Goal: Transaction & Acquisition: Book appointment/travel/reservation

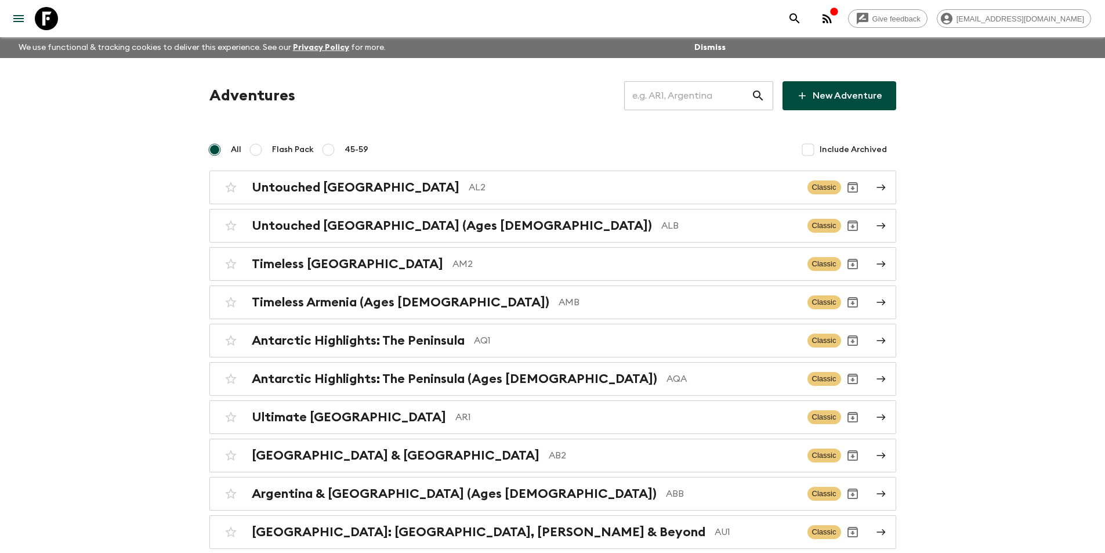
click at [705, 103] on input "text" at bounding box center [687, 95] width 127 height 32
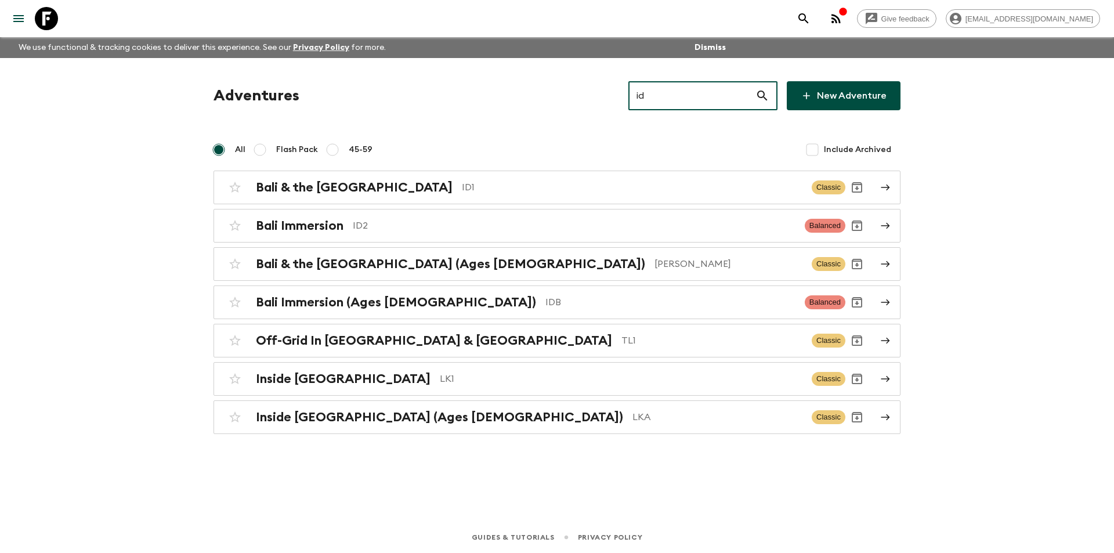
type input "id1"
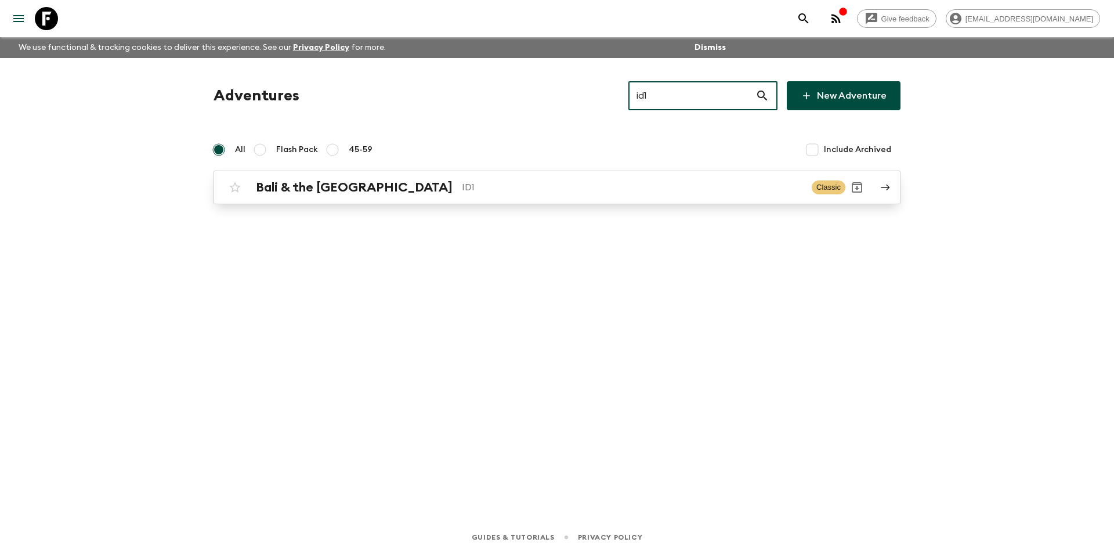
click at [462, 184] on p "ID1" at bounding box center [632, 187] width 341 height 14
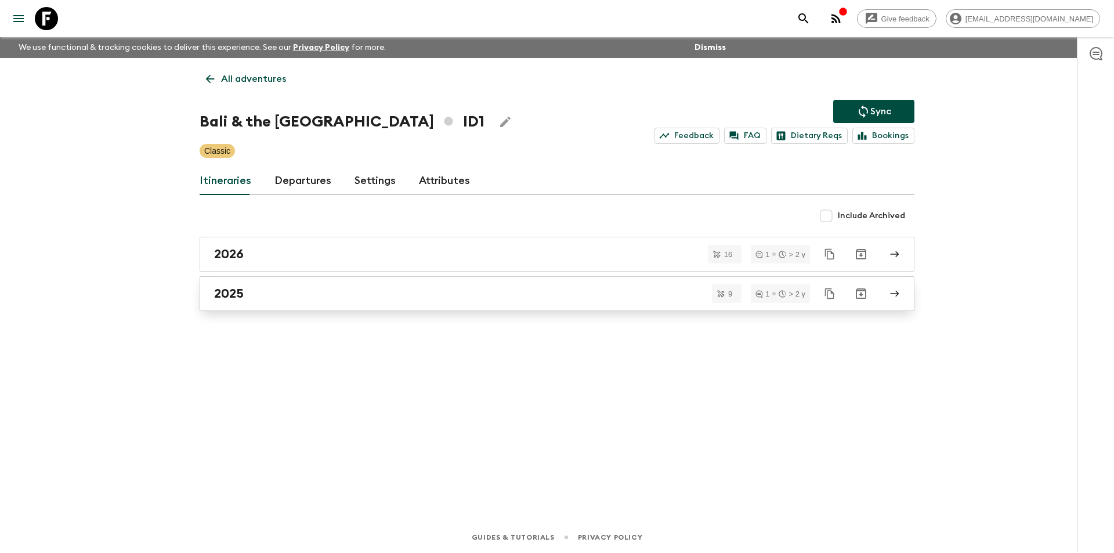
click at [277, 308] on link "2025" at bounding box center [557, 293] width 715 height 35
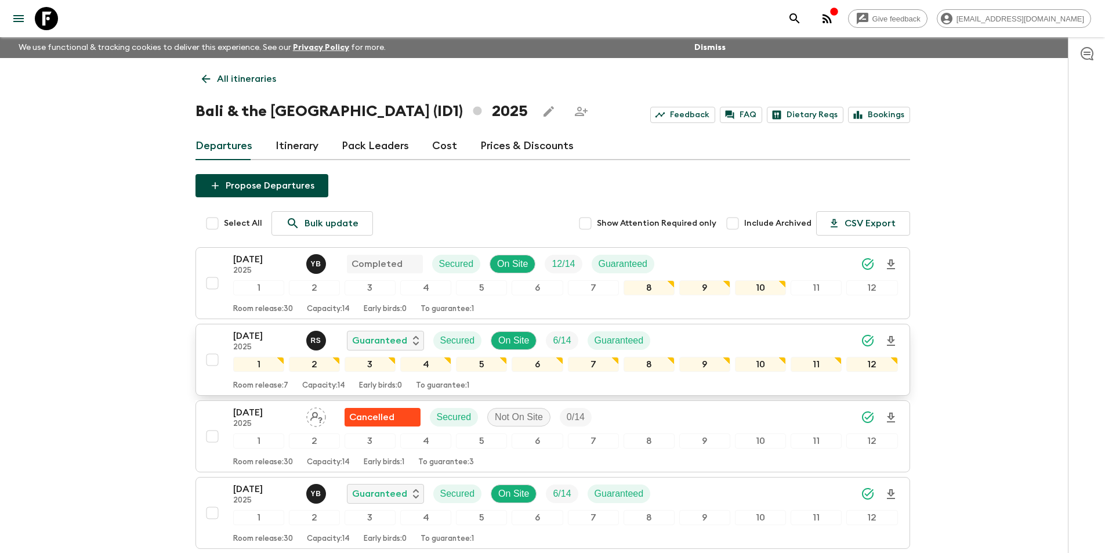
scroll to position [290, 0]
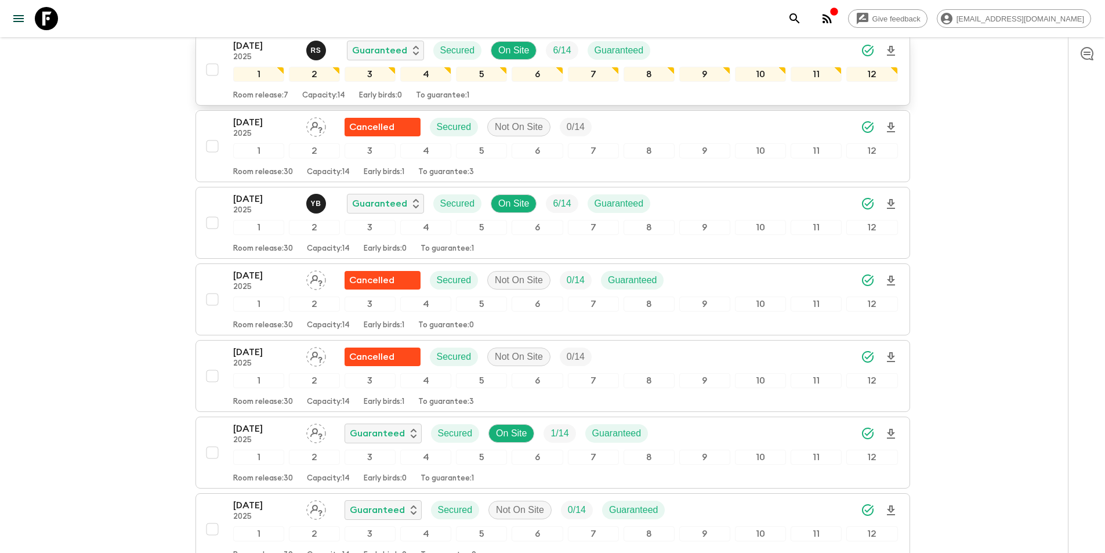
click at [252, 63] on div "[DATE] 2025 R S Guaranteed Secured On Site 6 / 14 Guaranteed 1 2 3 4 5 6 7 8 9 …" at bounding box center [565, 69] width 665 height 61
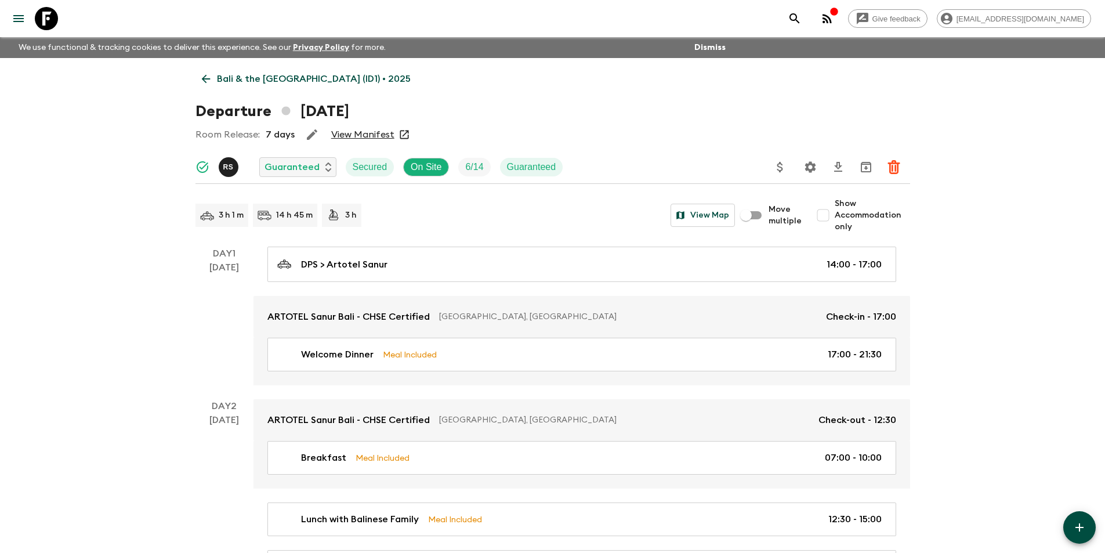
click at [210, 81] on icon at bounding box center [206, 79] width 13 height 13
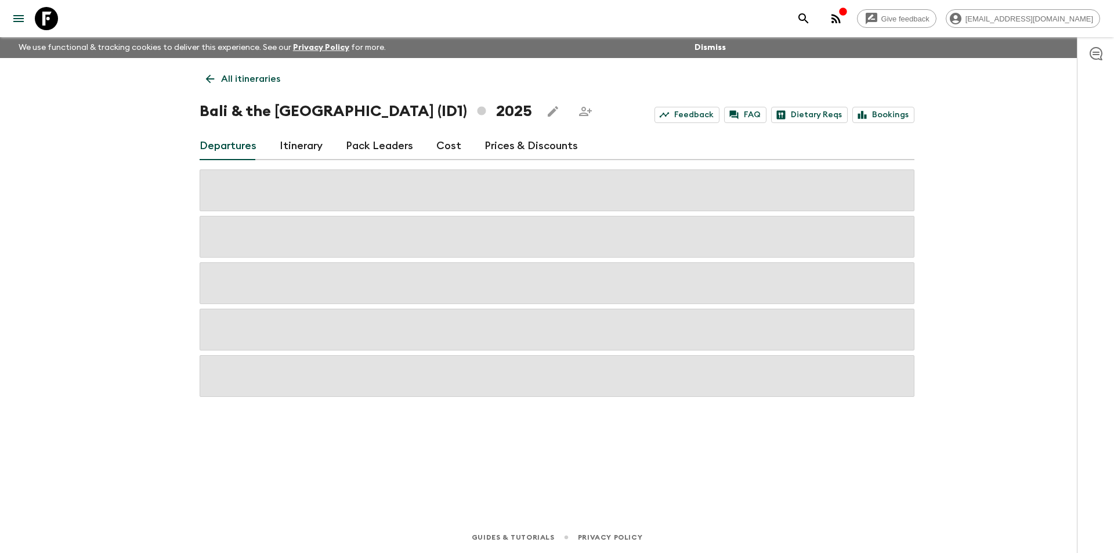
click at [451, 153] on link "Cost" at bounding box center [448, 146] width 25 height 28
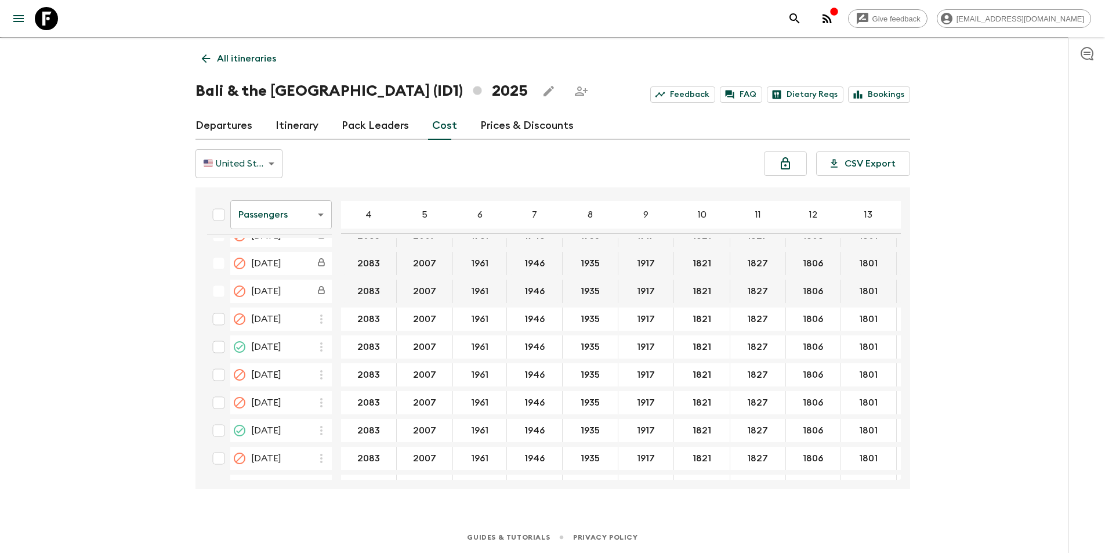
scroll to position [729, 0]
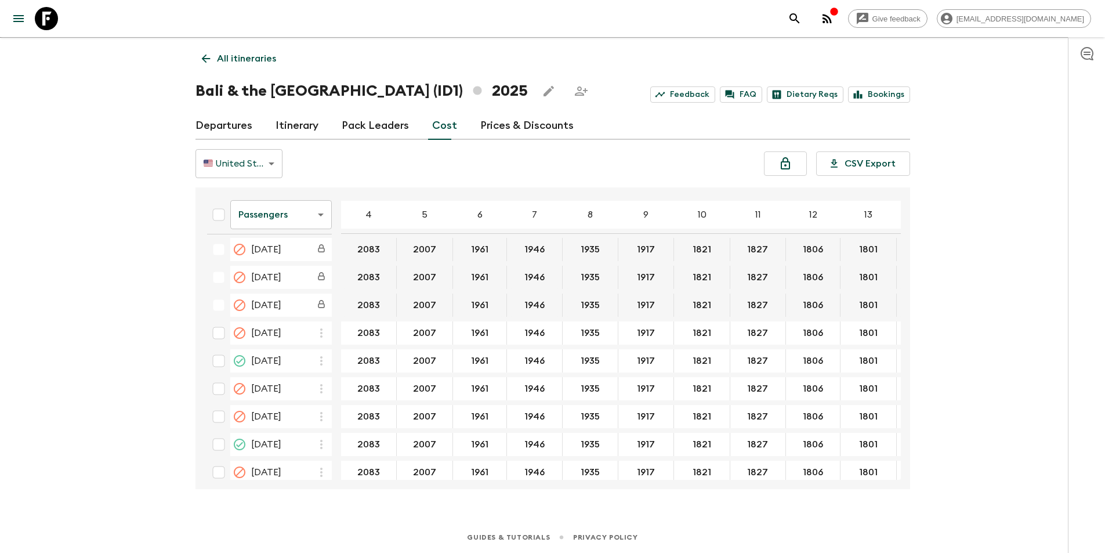
click at [279, 227] on body "Give feedback [EMAIL_ADDRESS][DOMAIN_NAME] We use functional & tracking cookies…" at bounding box center [552, 266] width 1105 height 573
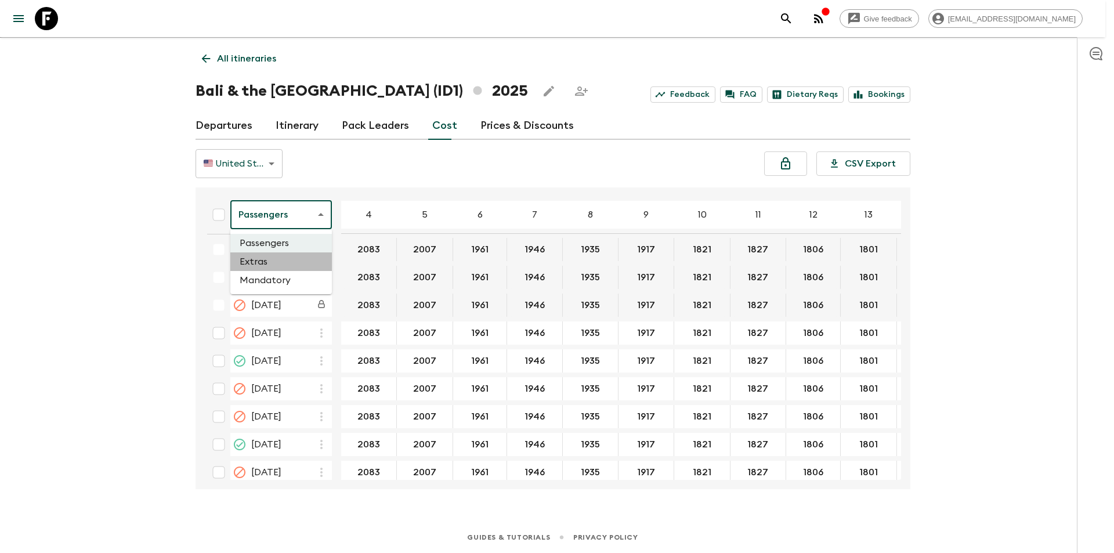
click at [297, 260] on li "Extras" at bounding box center [281, 261] width 102 height 19
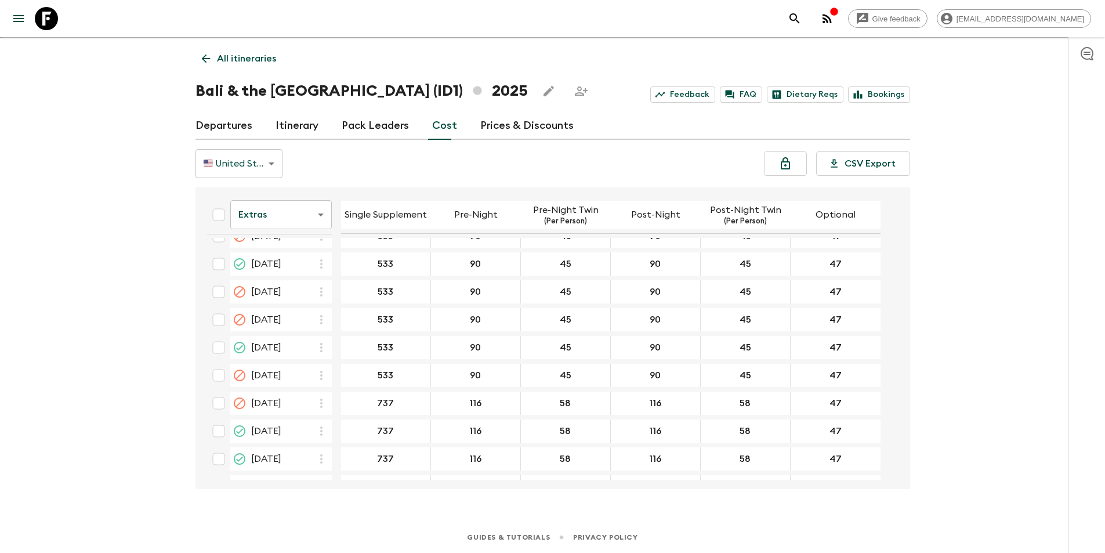
scroll to position [821, 0]
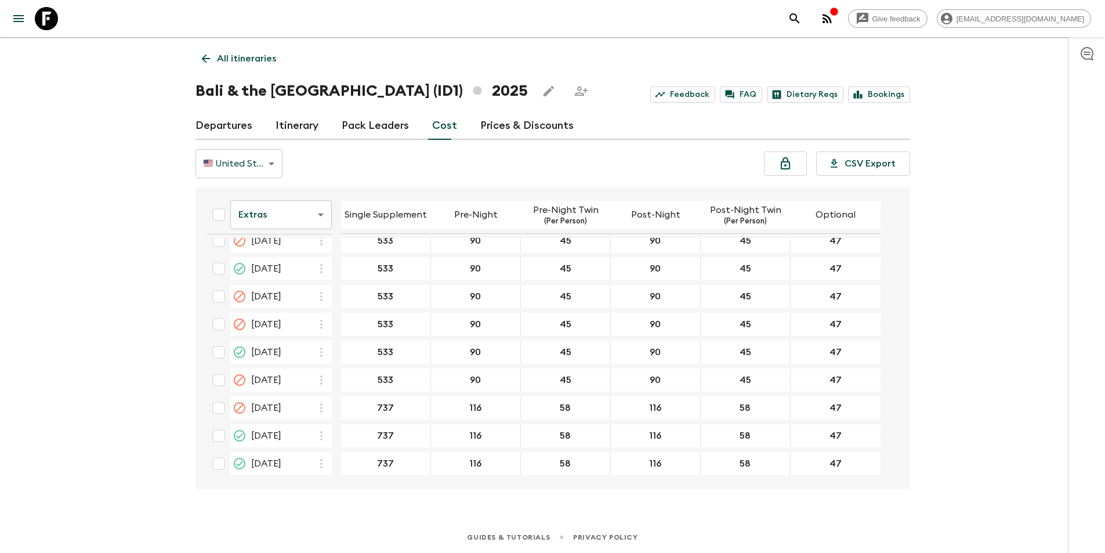
click at [43, 13] on icon at bounding box center [46, 18] width 23 height 23
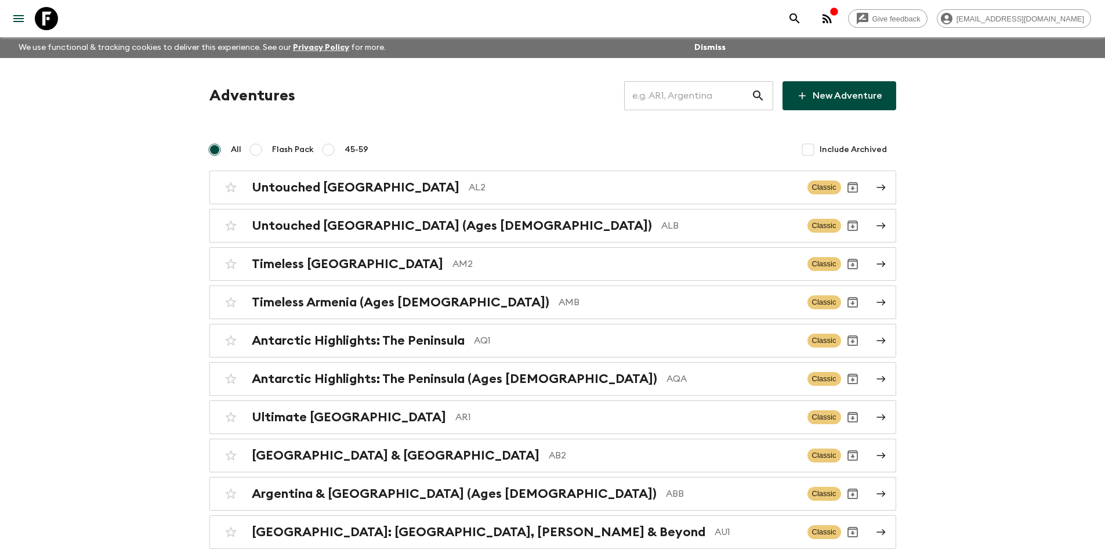
click at [723, 89] on input "text" at bounding box center [687, 95] width 127 height 32
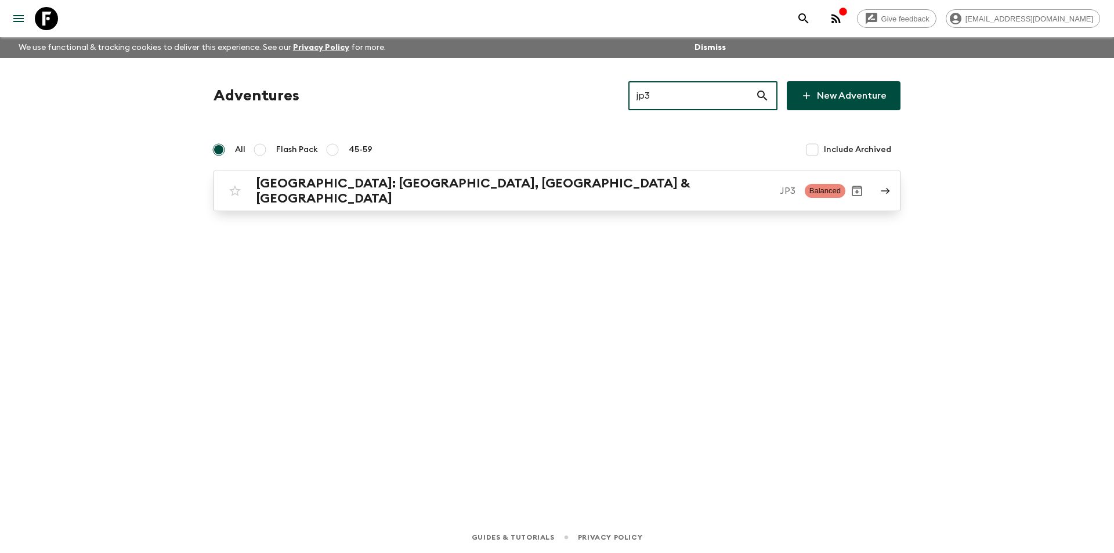
type input "jp3"
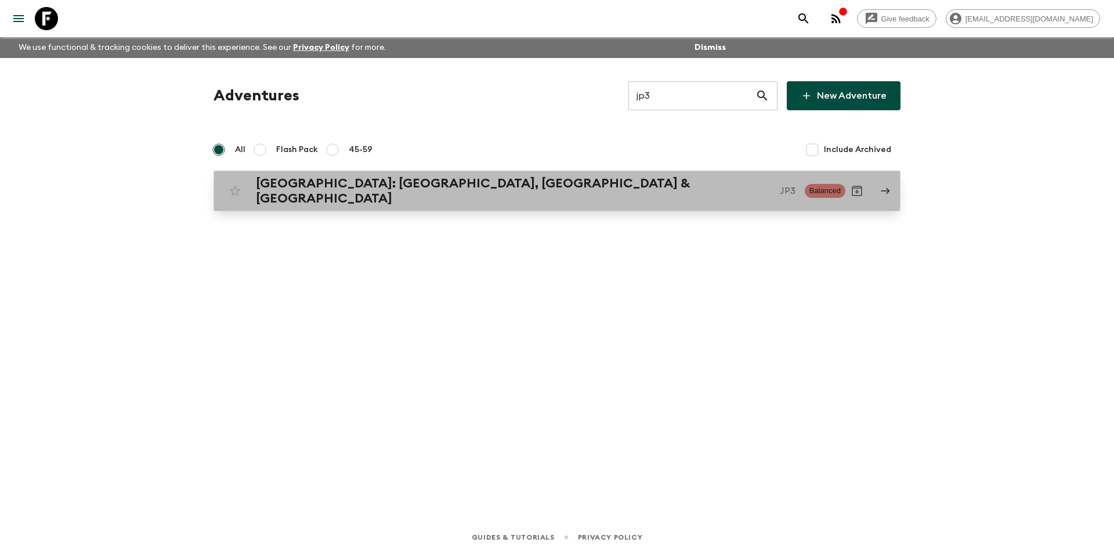
click at [554, 173] on link "[GEOGRAPHIC_DATA]: [GEOGRAPHIC_DATA], Kanazawa & [GEOGRAPHIC_DATA] JP3 Balanced" at bounding box center [556, 191] width 687 height 41
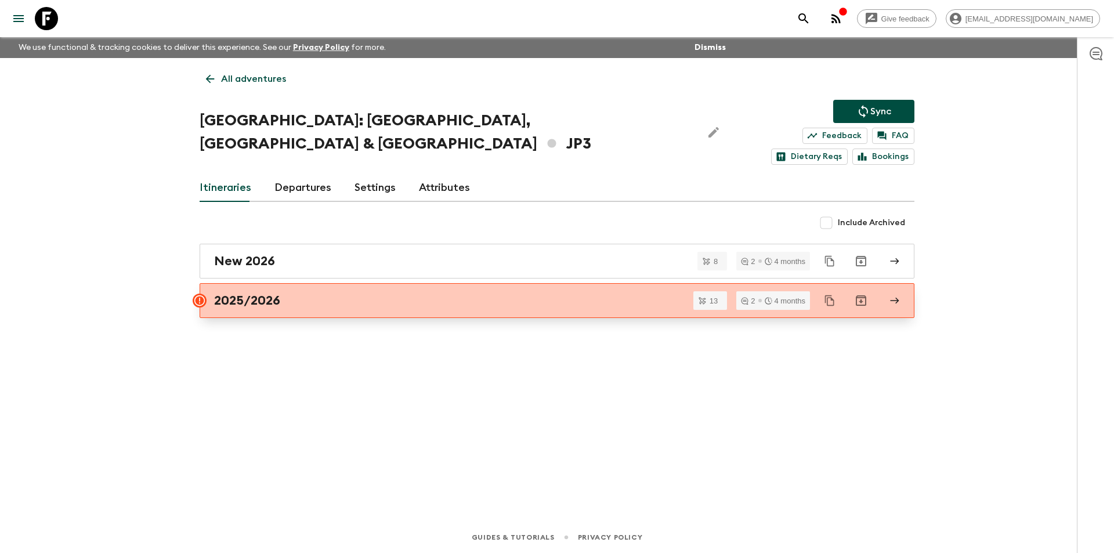
click at [495, 293] on div "2025/2026" at bounding box center [546, 300] width 664 height 15
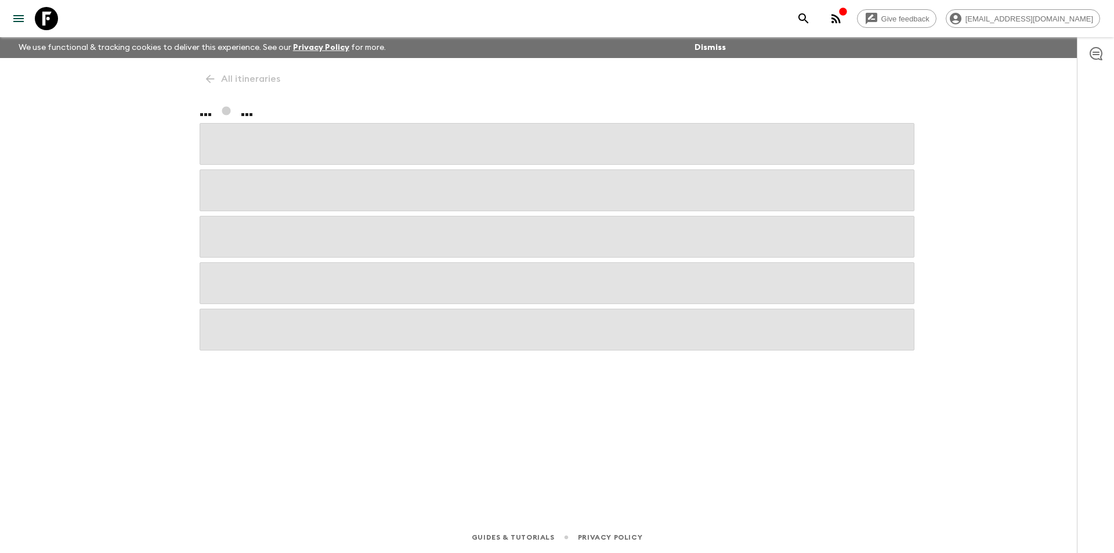
click at [495, 278] on span at bounding box center [557, 283] width 715 height 42
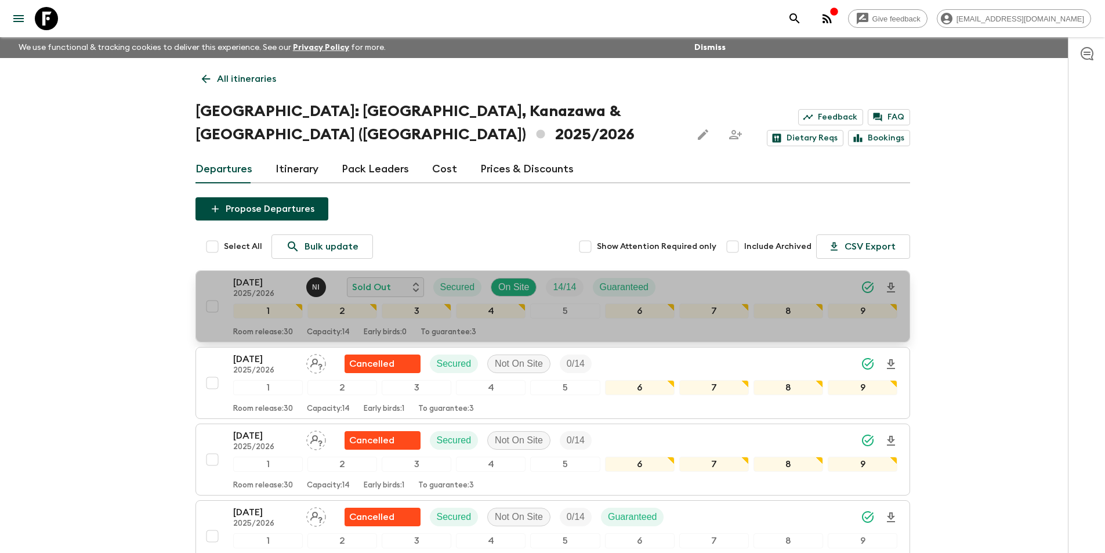
click at [263, 276] on p "[DATE]" at bounding box center [265, 283] width 64 height 14
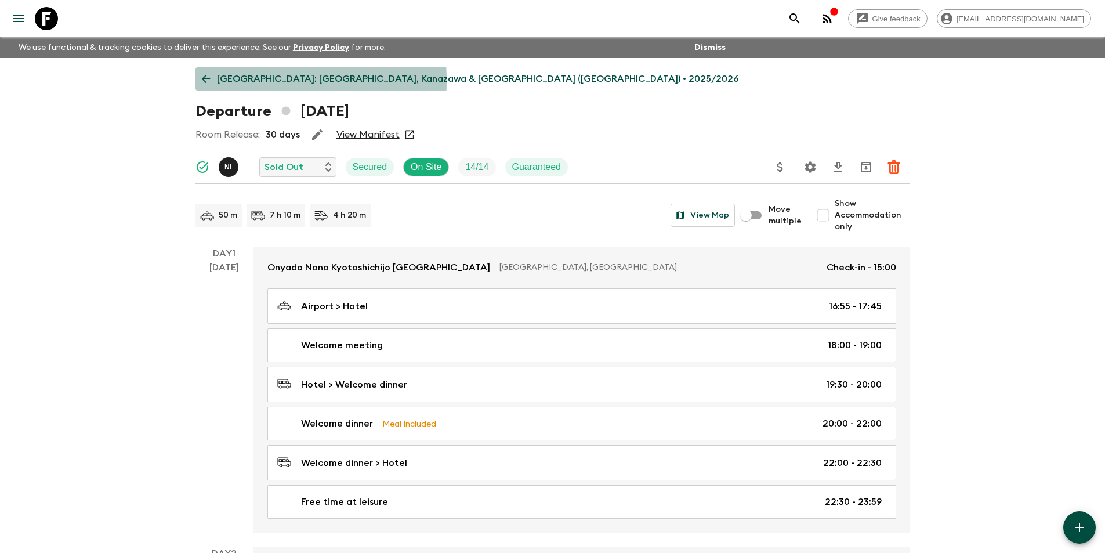
click at [224, 81] on p "[GEOGRAPHIC_DATA]: [GEOGRAPHIC_DATA], Kanazawa & [GEOGRAPHIC_DATA] ([GEOGRAPHIC…" at bounding box center [478, 79] width 522 height 14
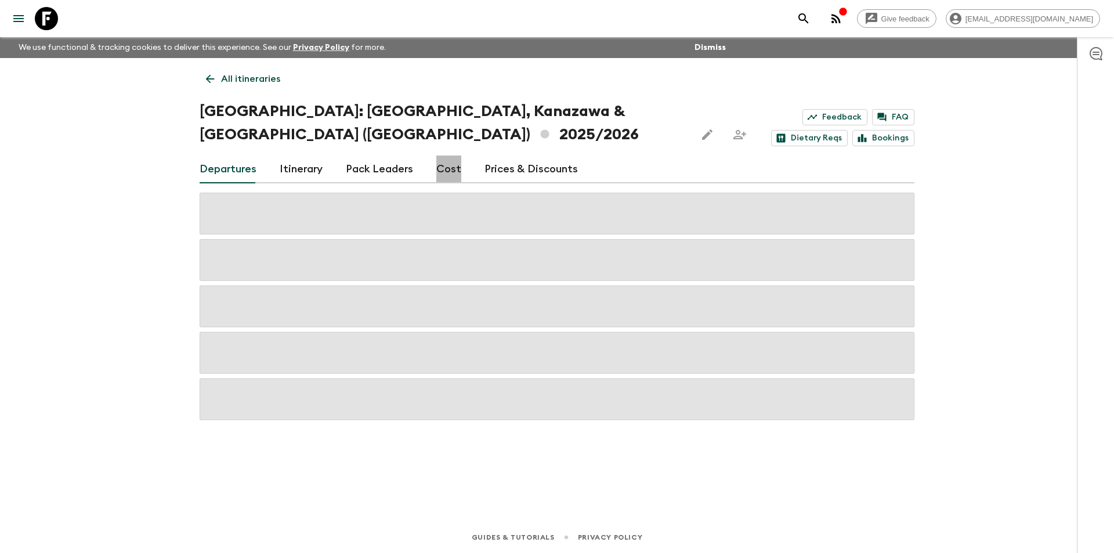
click at [447, 155] on link "Cost" at bounding box center [448, 169] width 25 height 28
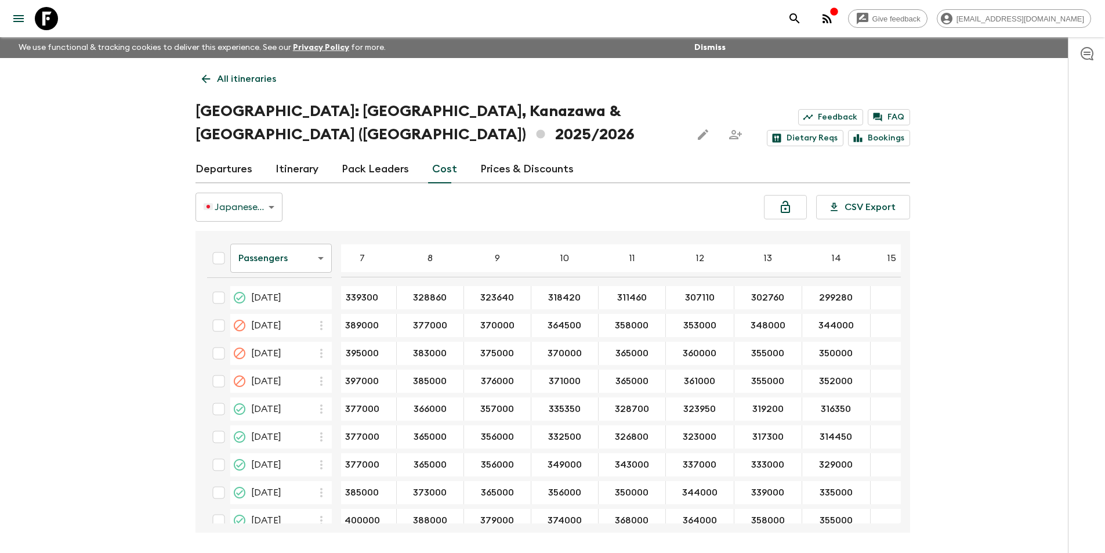
scroll to position [0, 234]
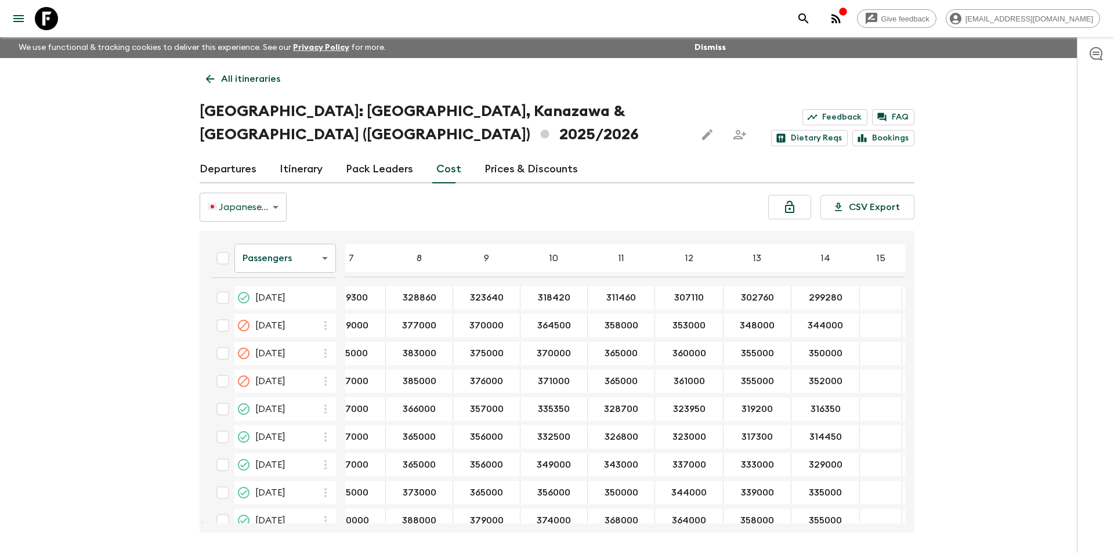
click at [266, 236] on body "Give feedback [EMAIL_ADDRESS][DOMAIN_NAME] We use functional & tracking cookies…" at bounding box center [557, 298] width 1114 height 596
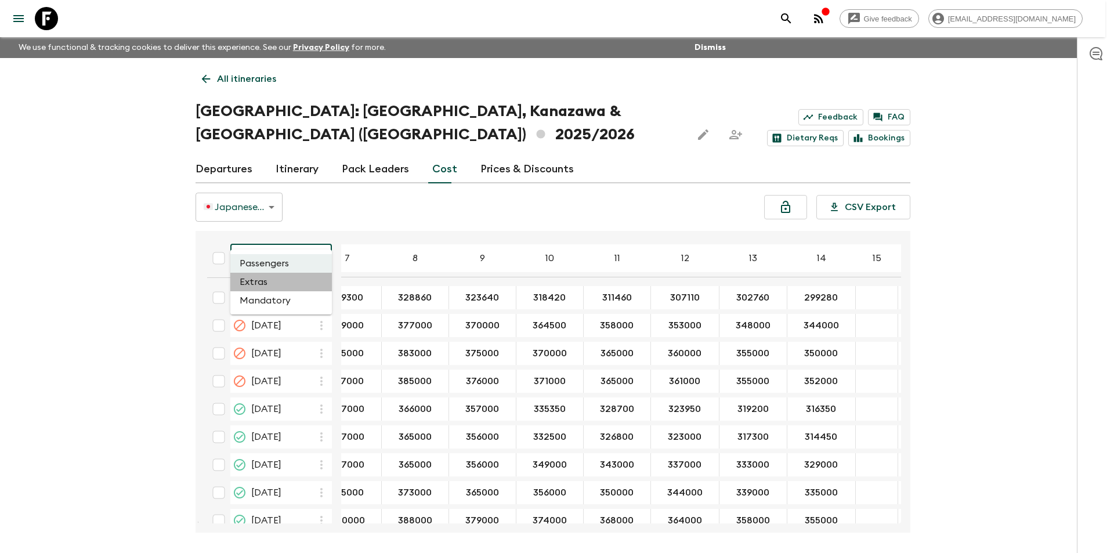
click at [294, 279] on li "Extras" at bounding box center [281, 282] width 102 height 19
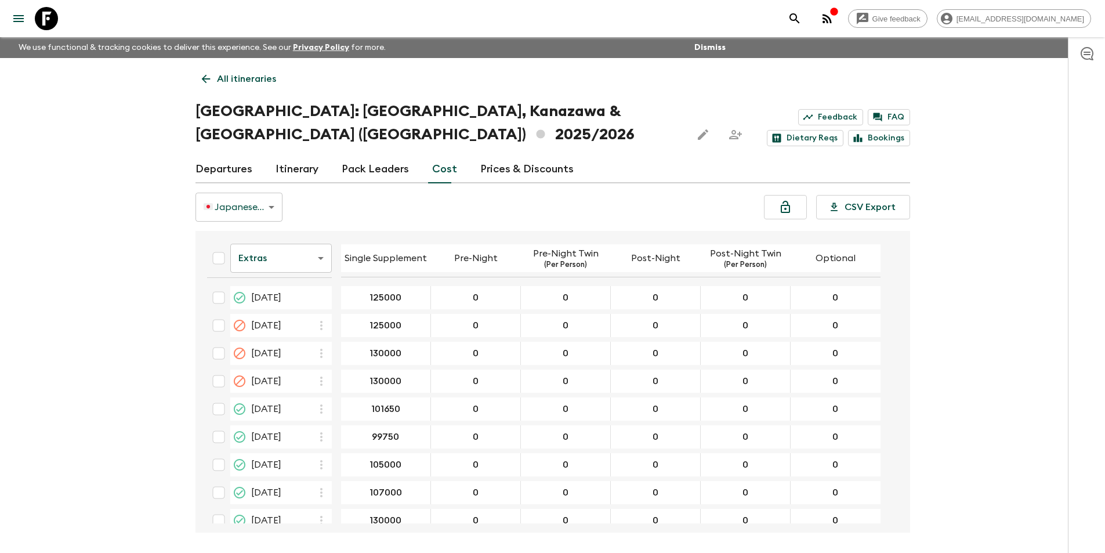
click at [300, 241] on body "Give feedback [EMAIL_ADDRESS][DOMAIN_NAME] We use functional & tracking cookies…" at bounding box center [552, 298] width 1105 height 596
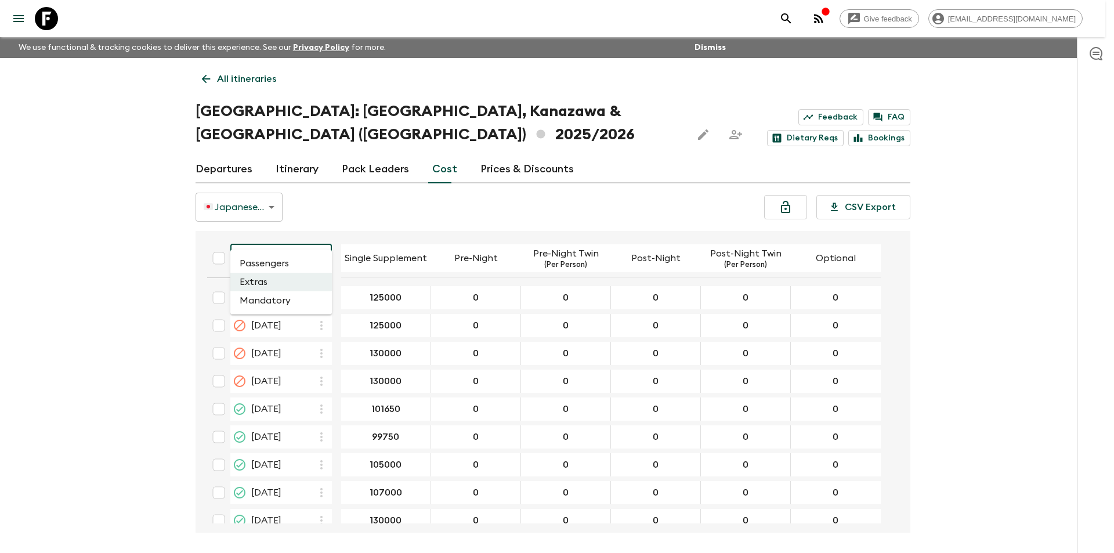
click at [267, 299] on li "Mandatory" at bounding box center [281, 300] width 102 height 19
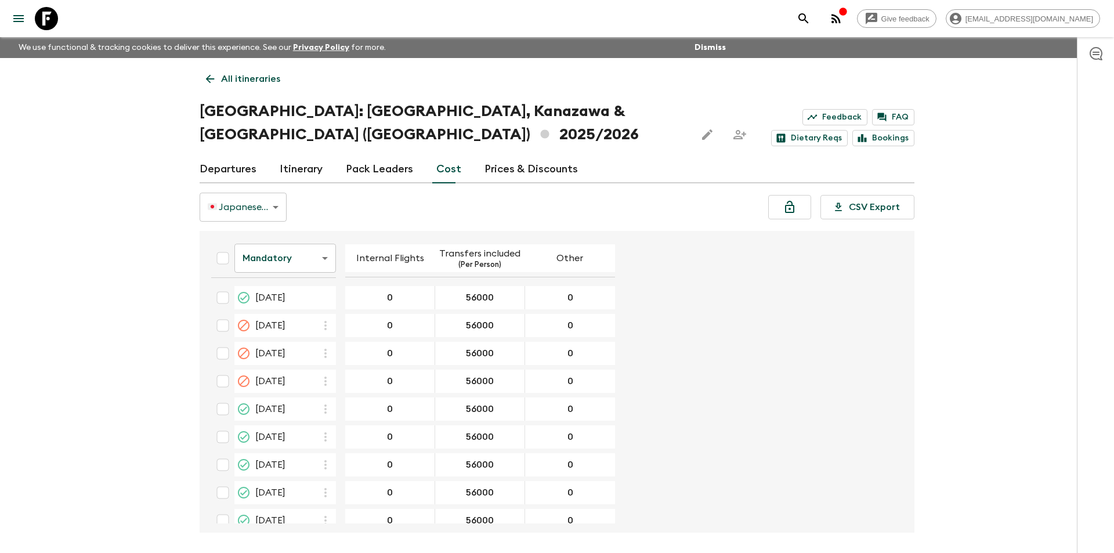
click at [284, 227] on body "Give feedback [EMAIL_ADDRESS][DOMAIN_NAME] We use functional & tracking cookies…" at bounding box center [557, 298] width 1114 height 596
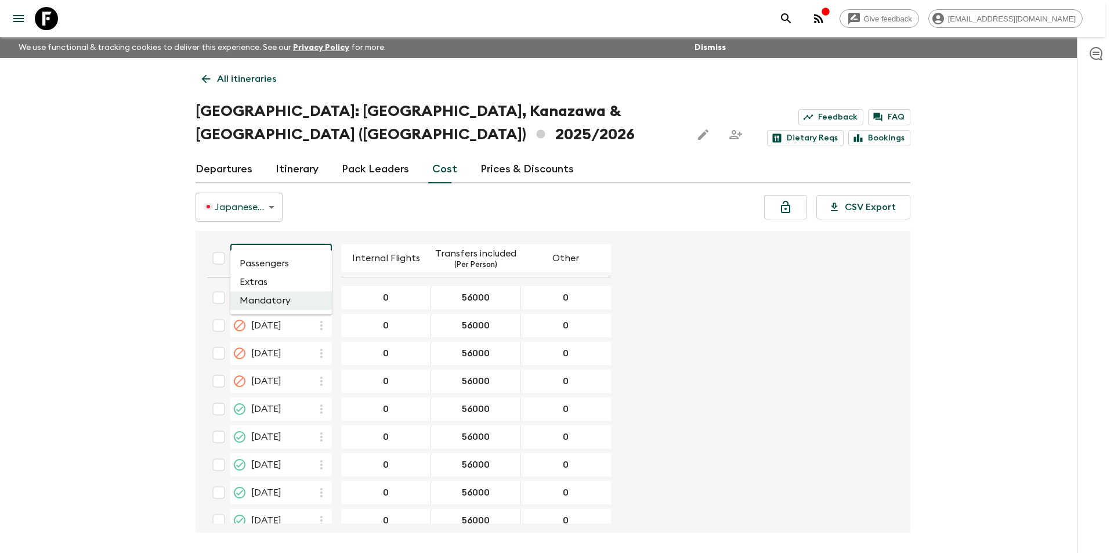
click at [272, 260] on li "Passengers" at bounding box center [281, 263] width 102 height 19
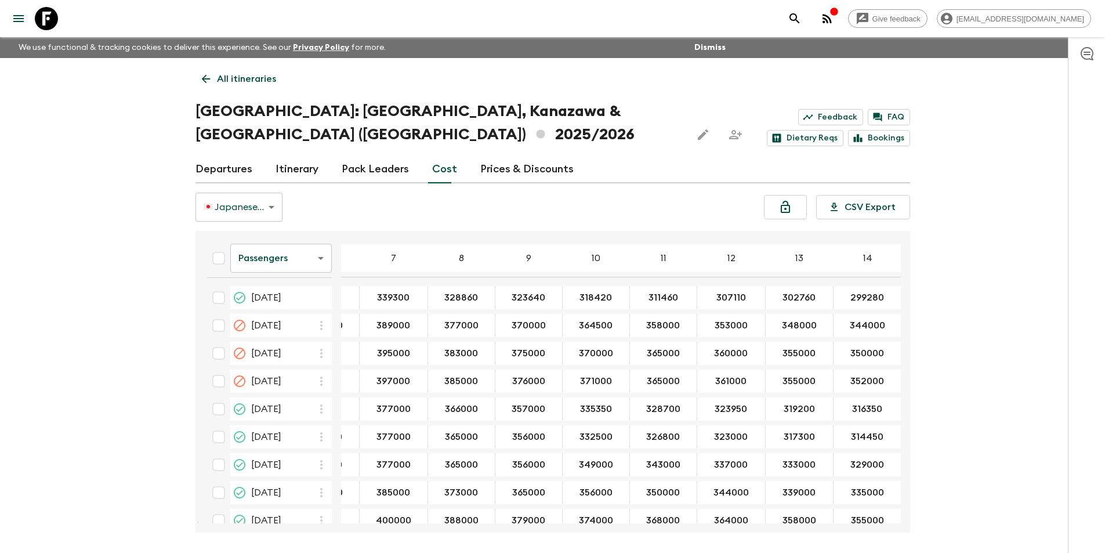
scroll to position [0, 189]
